Goal: Task Accomplishment & Management: Manage account settings

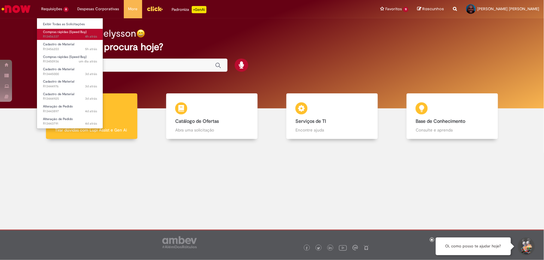
click at [59, 29] on link "Compras rápidas (Speed Buy) 4h atrás 4 horas atrás R13456337" at bounding box center [70, 34] width 66 height 11
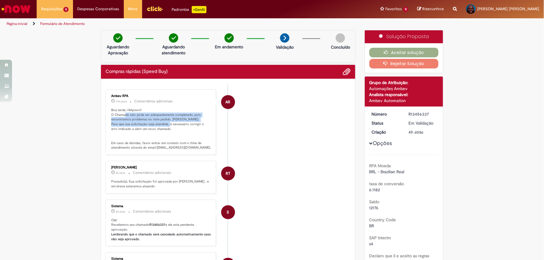
drag, startPoint x: 123, startPoint y: 115, endPoint x: 179, endPoint y: 125, distance: 57.2
click at [179, 125] on p "Boa tarde, Helysson! O Chamado não pôde ser adequadamente completado, pois enco…" at bounding box center [161, 129] width 100 height 42
drag, startPoint x: 179, startPoint y: 125, endPoint x: 171, endPoint y: 132, distance: 10.2
click at [171, 132] on p "Boa tarde, Helysson! O Chamado não pôde ser adequadamente completado, pois enco…" at bounding box center [161, 129] width 100 height 42
drag, startPoint x: 131, startPoint y: 115, endPoint x: 148, endPoint y: 115, distance: 16.8
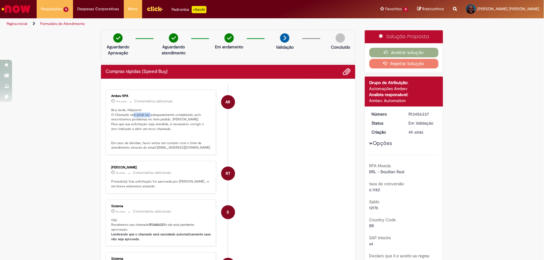
click at [148, 115] on p "Boa tarde, Helysson! O Chamado não pôde ser adequadamente completado, pois enco…" at bounding box center [161, 129] width 100 height 42
drag, startPoint x: 148, startPoint y: 115, endPoint x: 175, endPoint y: 120, distance: 27.4
click at [175, 120] on p "Boa tarde, Helysson! O Chamado não pôde ser adequadamente completado, pois enco…" at bounding box center [161, 129] width 100 height 42
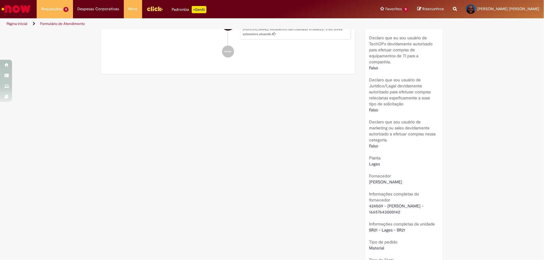
scroll to position [481, 0]
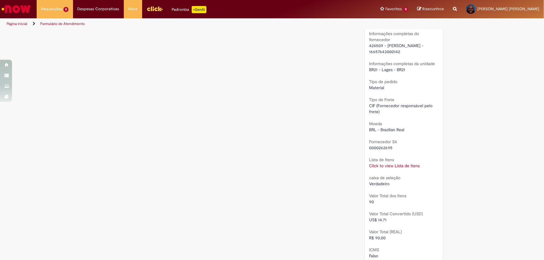
click at [382, 167] on link "Click to view Lista de Itens" at bounding box center [394, 165] width 51 height 5
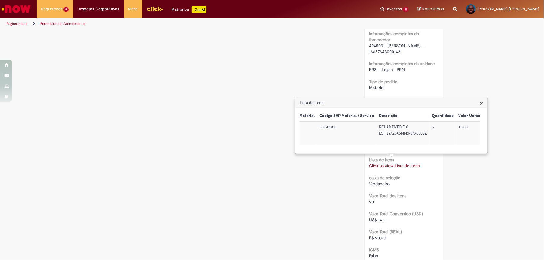
scroll to position [0, 0]
click at [479, 103] on h3 "Lista de Itens" at bounding box center [391, 103] width 192 height 10
click at [482, 103] on span "×" at bounding box center [481, 103] width 3 height 8
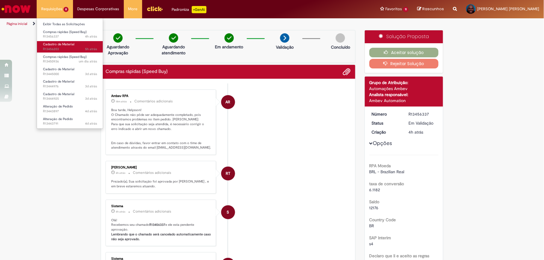
click at [61, 46] on span "Cadastro de Material" at bounding box center [58, 44] width 31 height 5
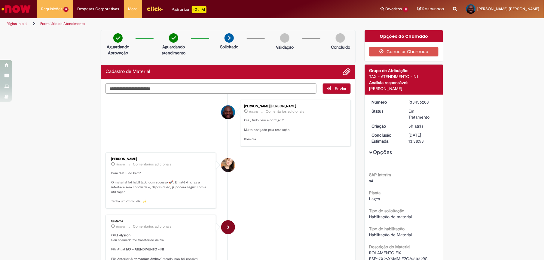
scroll to position [160, 0]
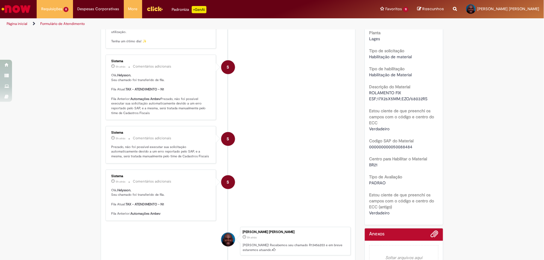
drag, startPoint x: 412, startPoint y: 146, endPoint x: 367, endPoint y: 149, distance: 45.2
click at [369, 149] on div "000000000050088484" at bounding box center [403, 147] width 69 height 6
copy span "000000000050088484"
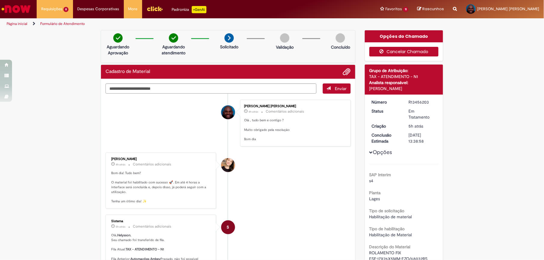
click at [420, 52] on button "Cancelar Chamado" at bounding box center [403, 52] width 69 height 10
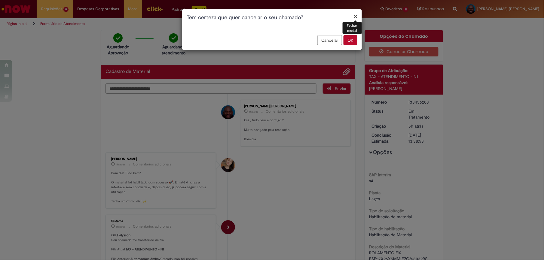
click at [356, 16] on button "×" at bounding box center [356, 16] width 4 height 6
